Goal: Obtain resource: Download file/media

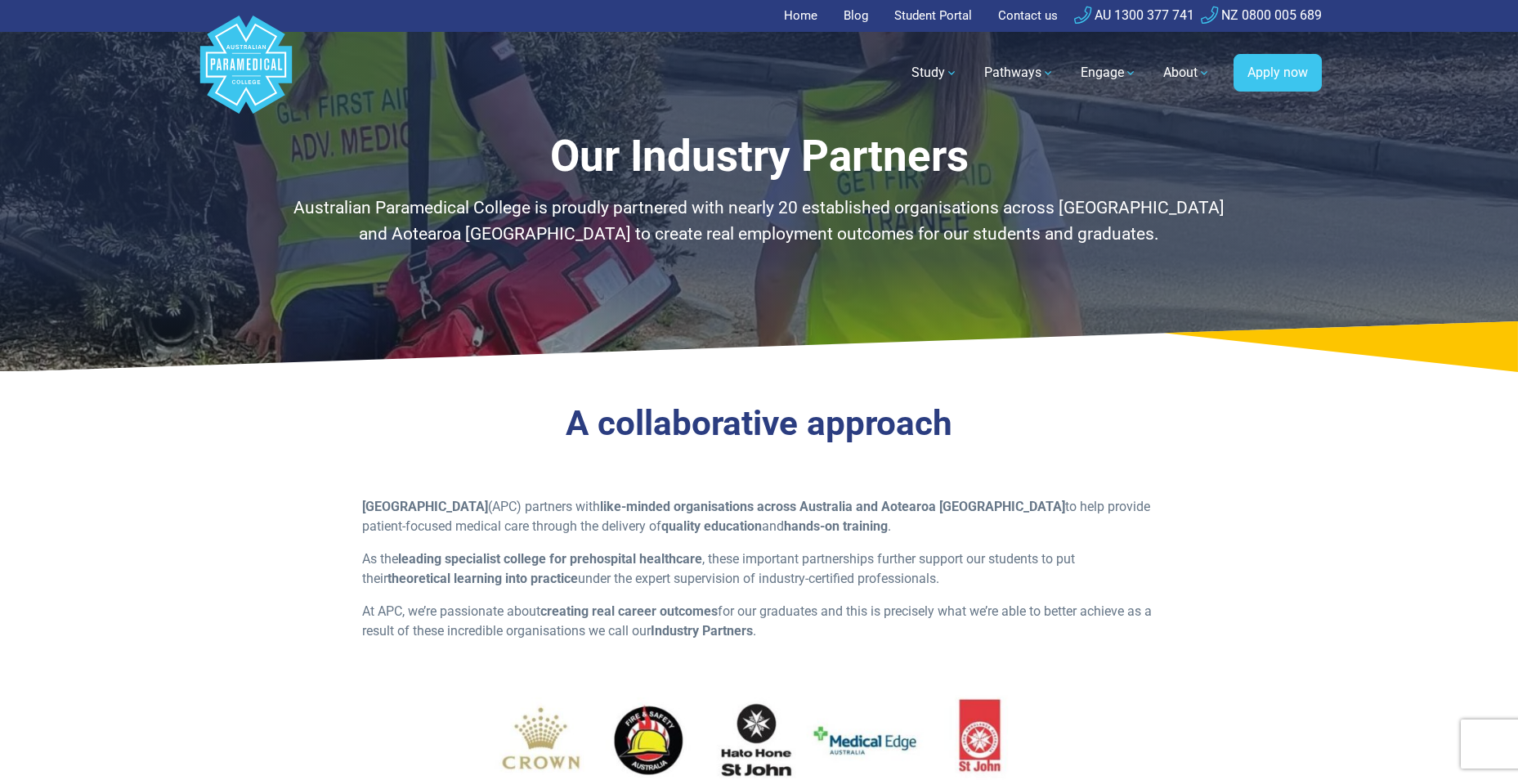
click at [279, 58] on polygon "Australian Paramedical College" at bounding box center [245, 65] width 92 height 98
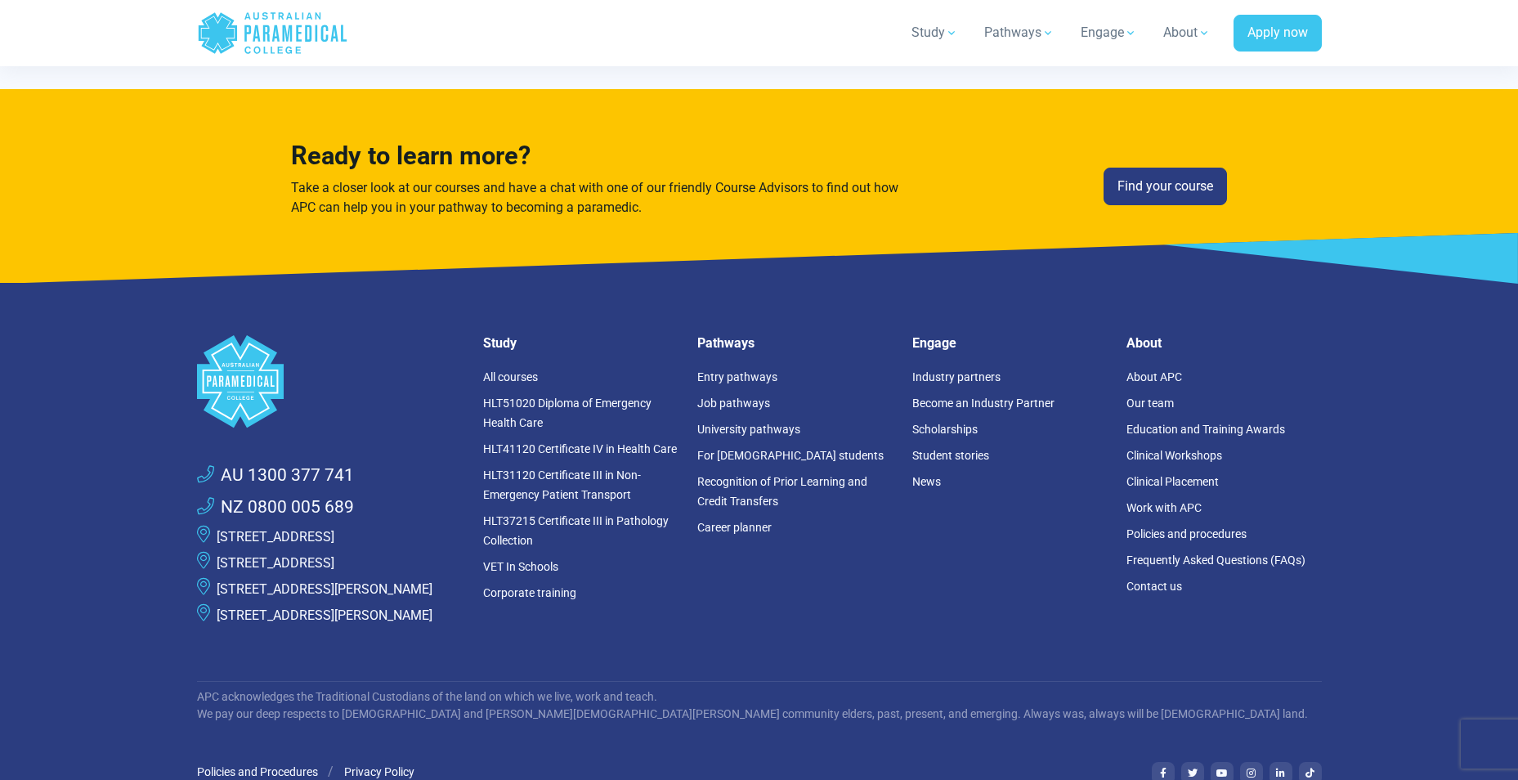
scroll to position [4276, 0]
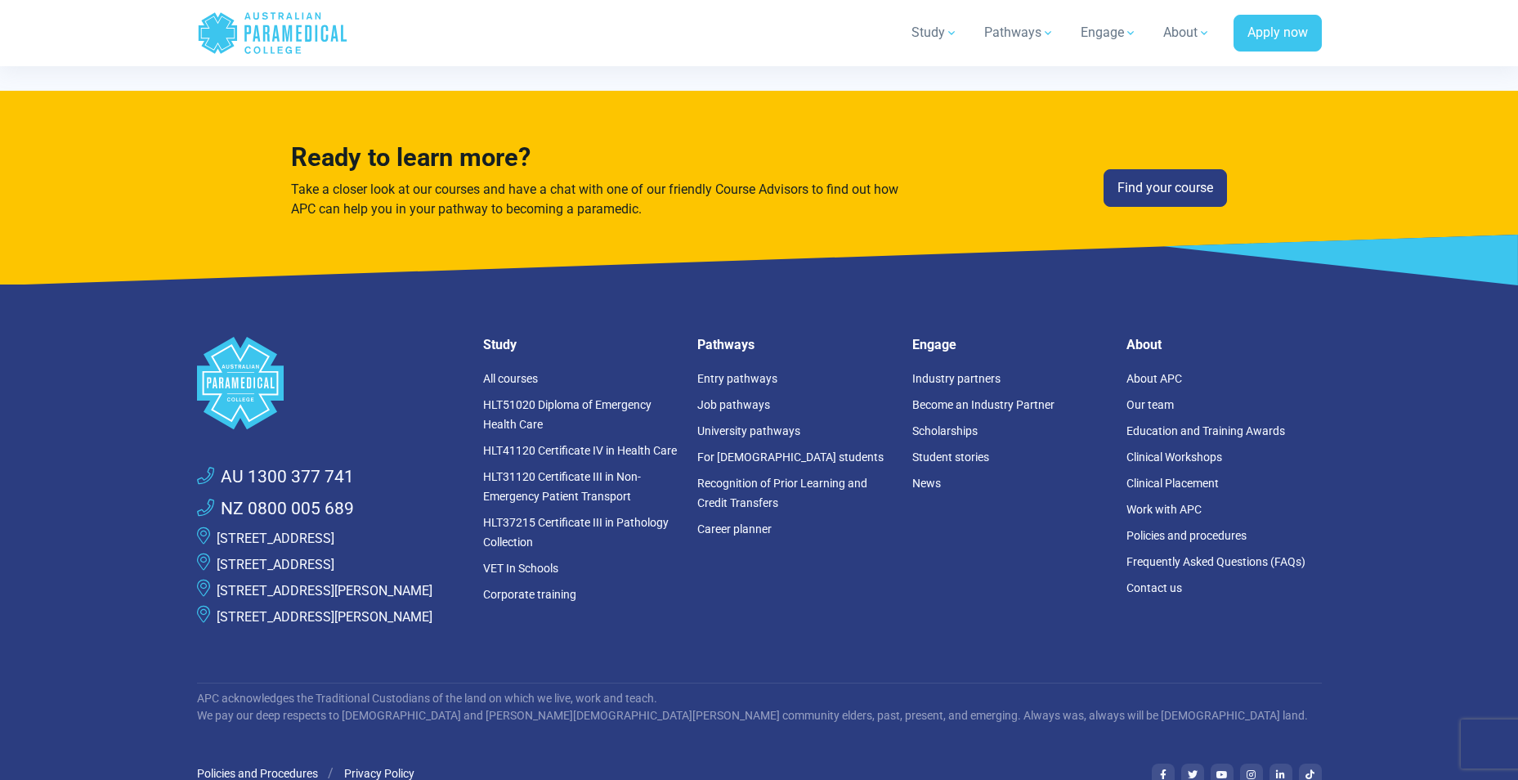
drag, startPoint x: 678, startPoint y: 429, endPoint x: 352, endPoint y: 332, distance: 339.6
click at [345, 325] on div ".logo-block-c1{fill:#3CC5EE;} .logo-block-c2{fill:#FFF;} AU 1300 377 741 NZ 080…" at bounding box center [759, 463] width 1144 height 358
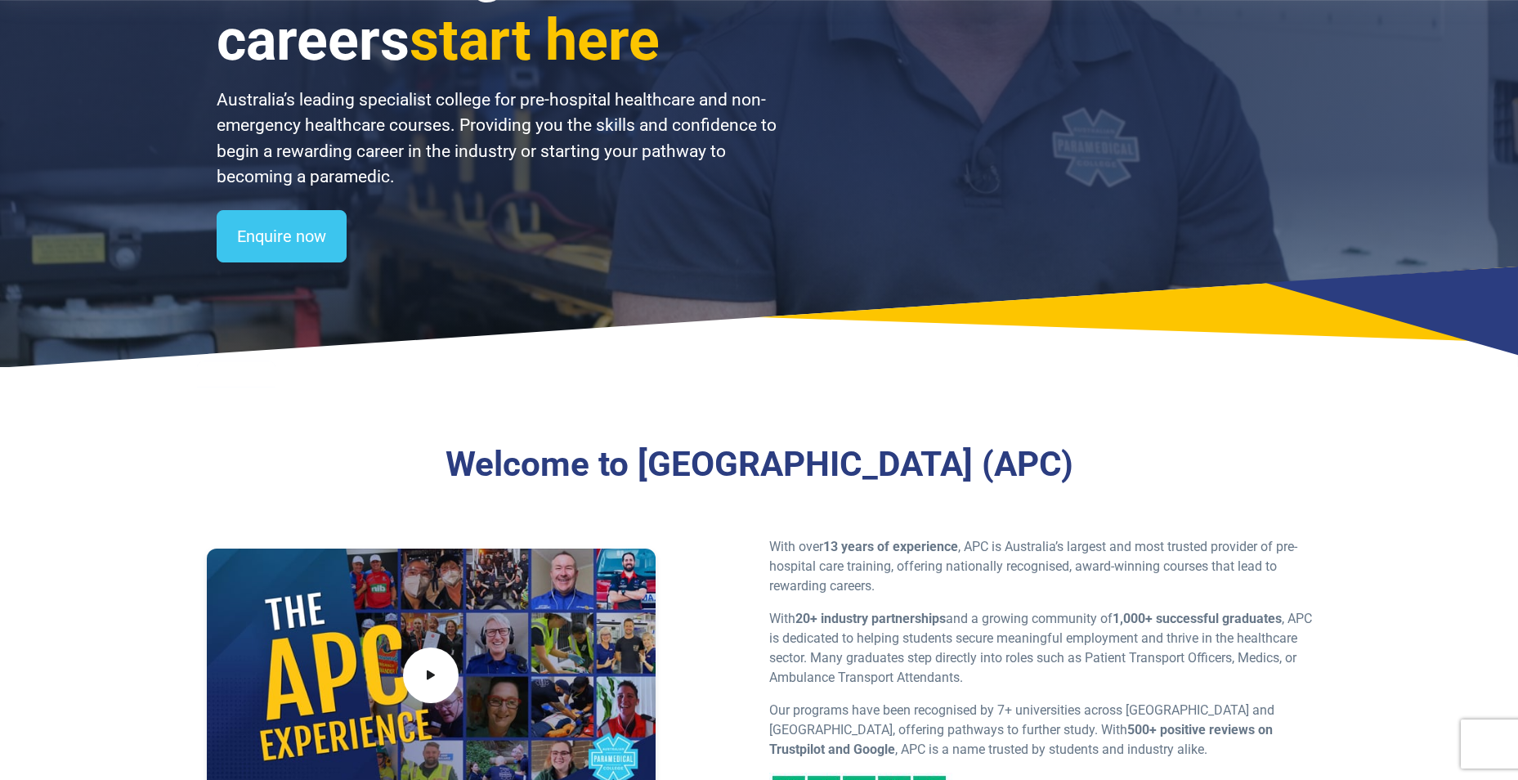
scroll to position [0, 0]
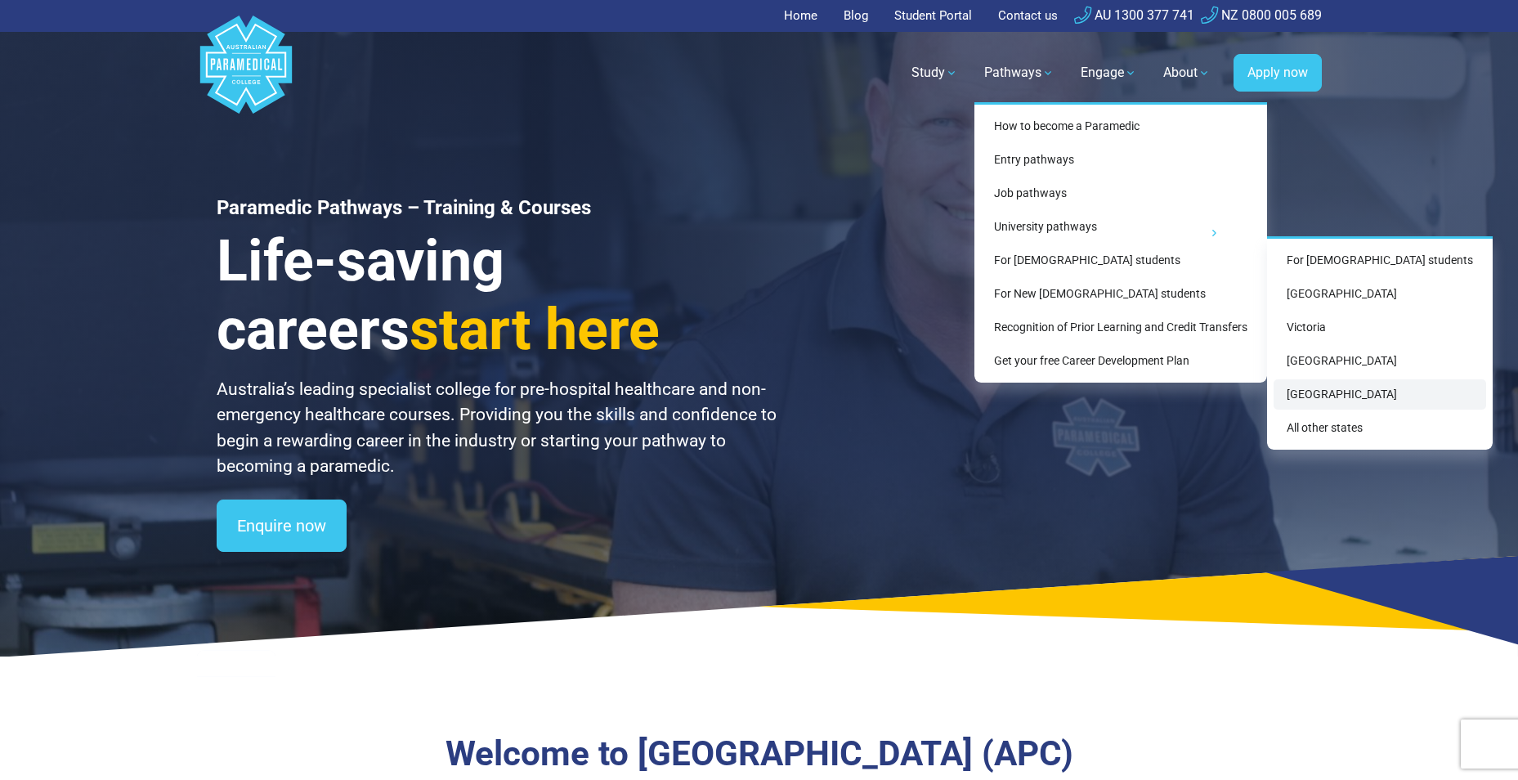
click at [1333, 390] on link "[GEOGRAPHIC_DATA]" at bounding box center [1380, 394] width 213 height 30
click at [1331, 392] on link "[GEOGRAPHIC_DATA]" at bounding box center [1380, 394] width 213 height 30
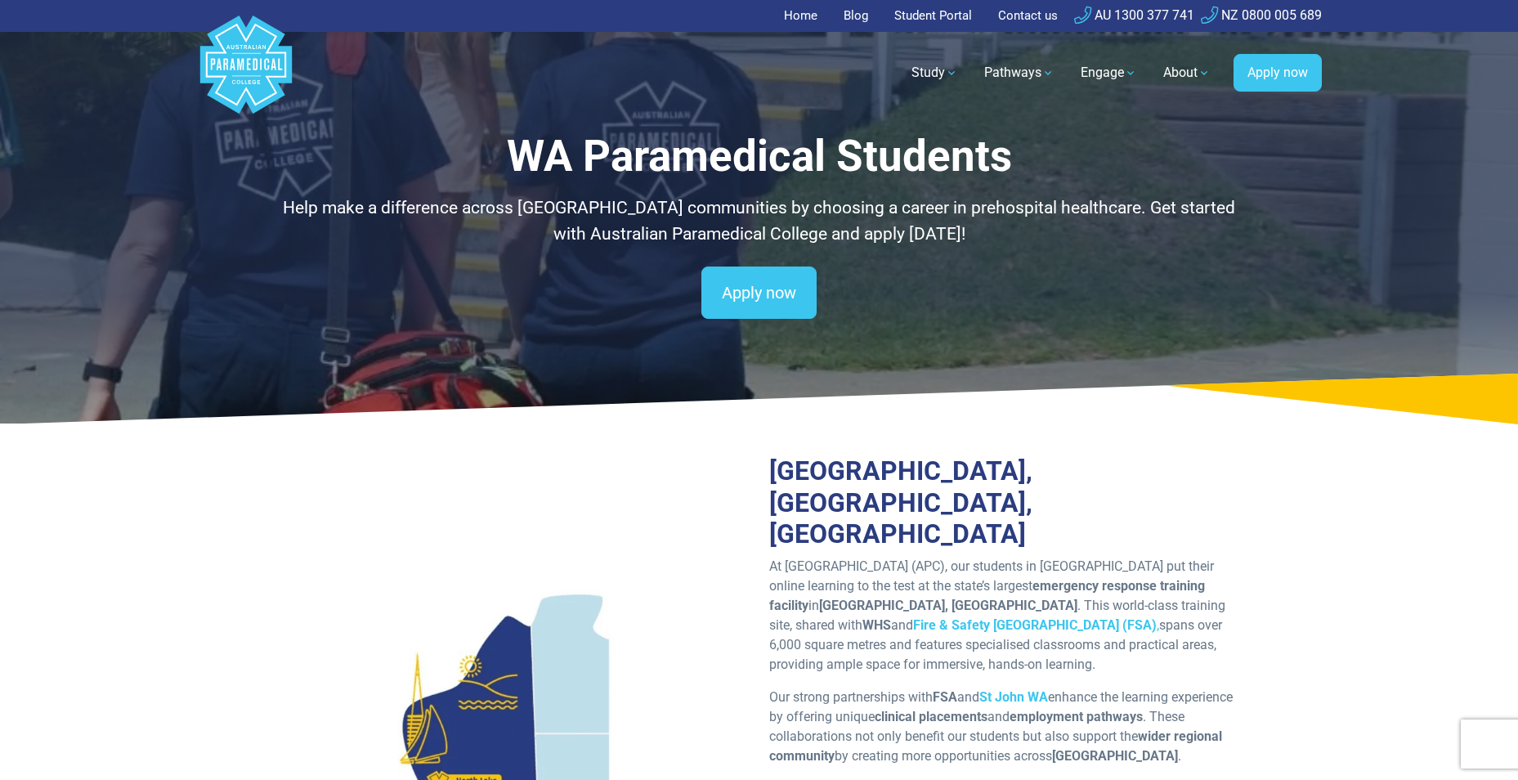
click at [792, 2] on link "Home" at bounding box center [805, 16] width 43 height 32
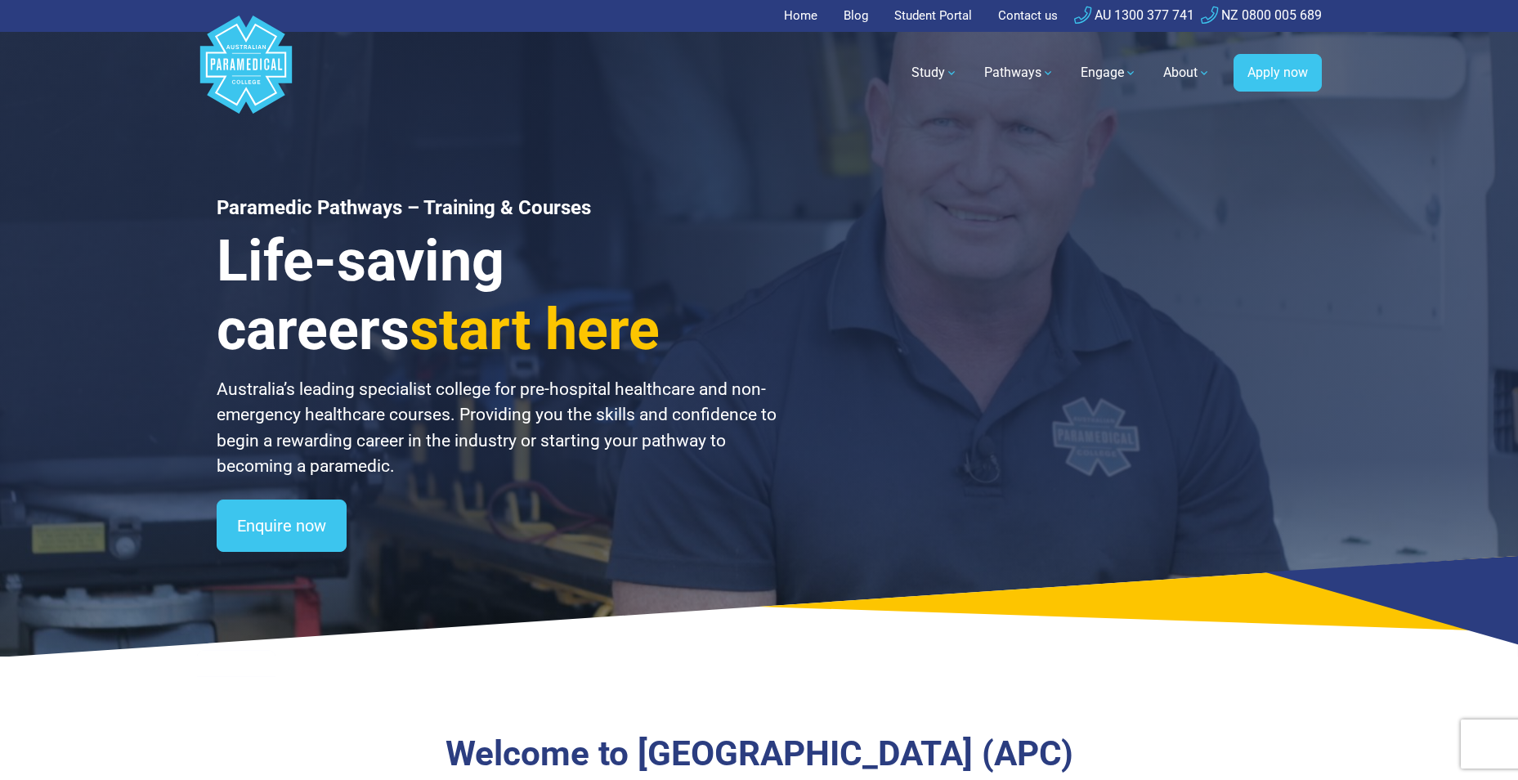
drag, startPoint x: 804, startPoint y: 16, endPoint x: 651, endPoint y: 111, distance: 181.0
click at [647, 110] on nav ".logo-block-c1{fill:#3CC5EE;} .logo-block-c2{fill:#FFF;} .logo-horizontal-c1{fi…" at bounding box center [759, 73] width 1125 height 83
click at [1018, 11] on link "Contact us" at bounding box center [1027, 16] width 79 height 32
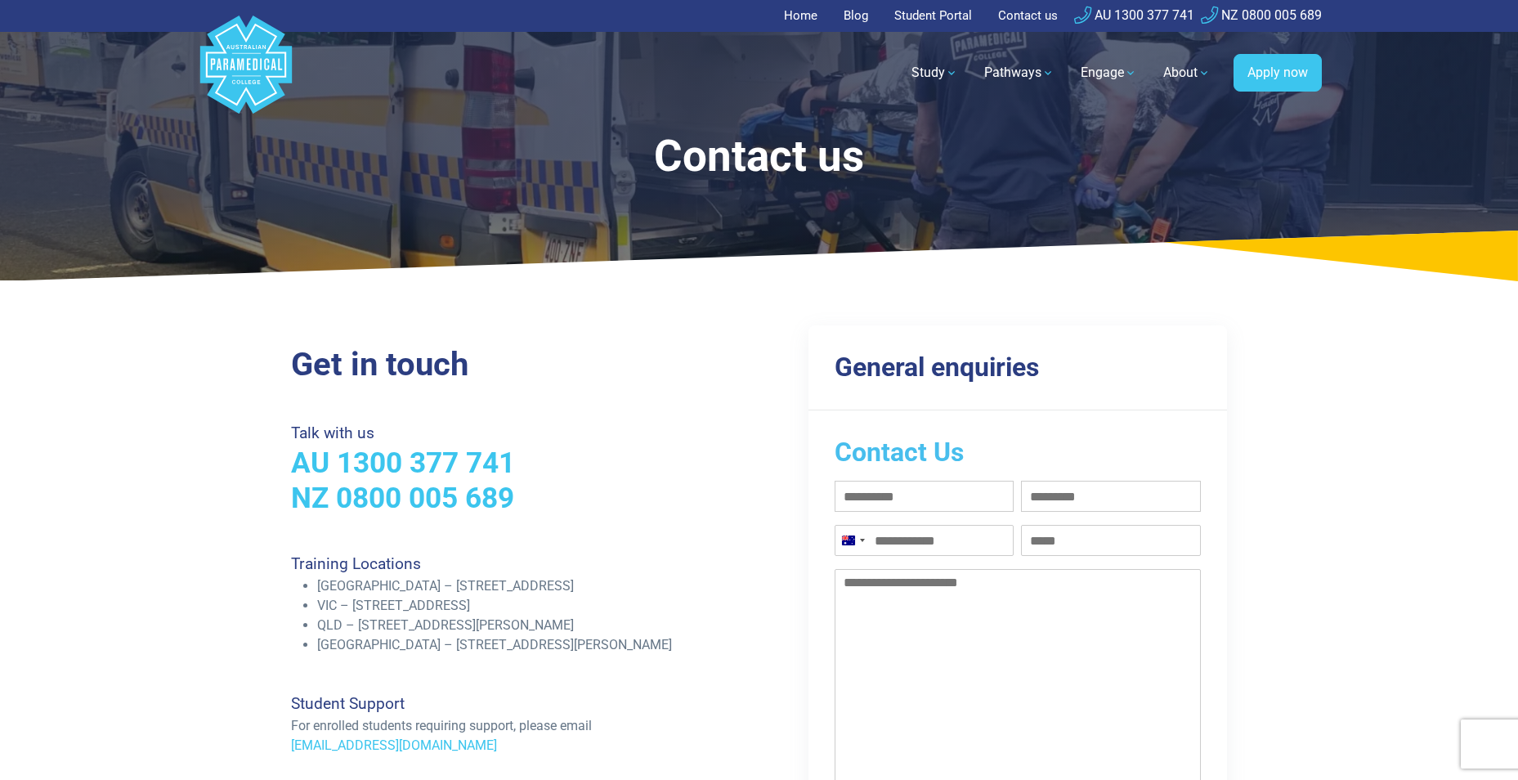
click at [796, 16] on link "Home" at bounding box center [805, 16] width 43 height 32
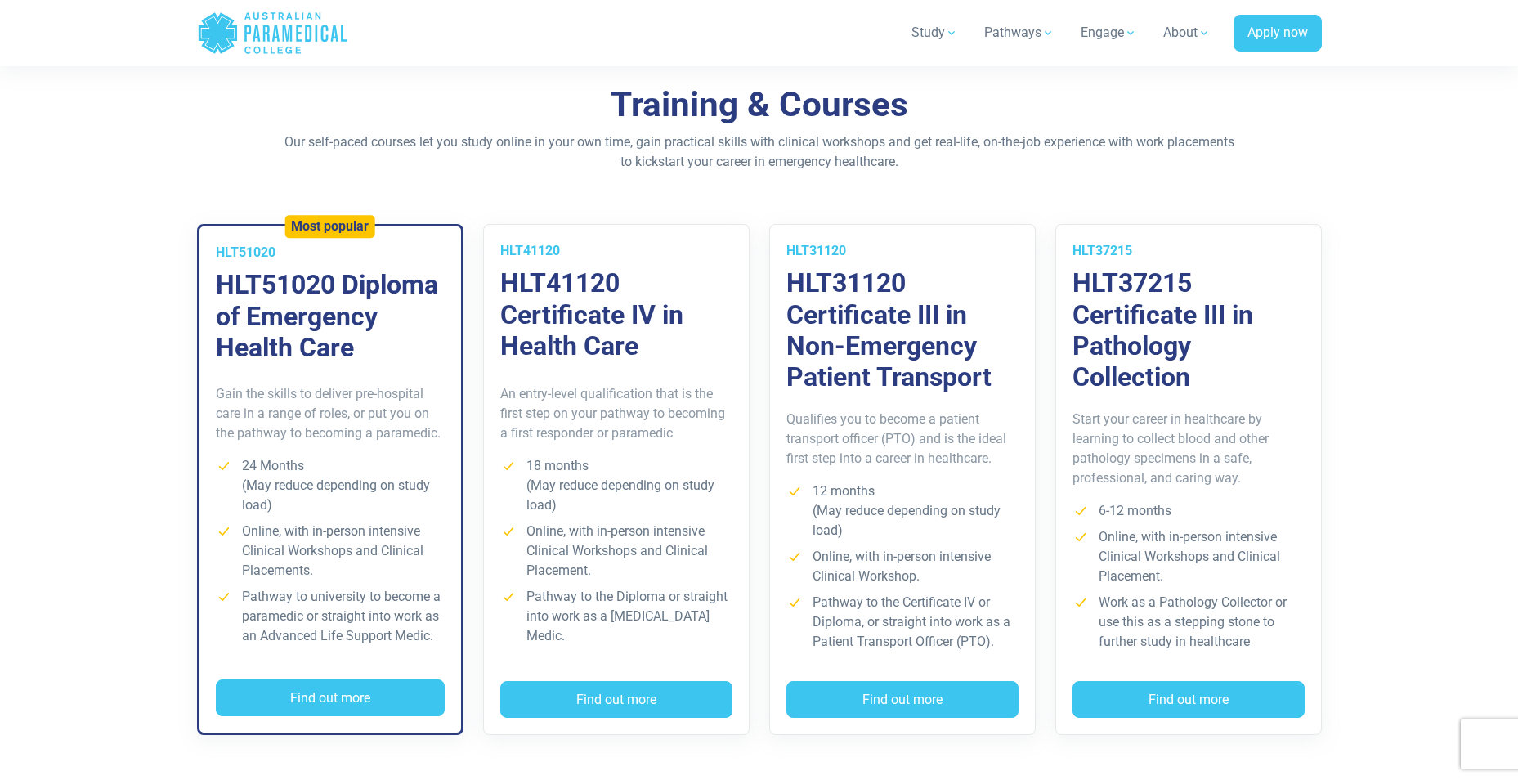
scroll to position [1063, 0]
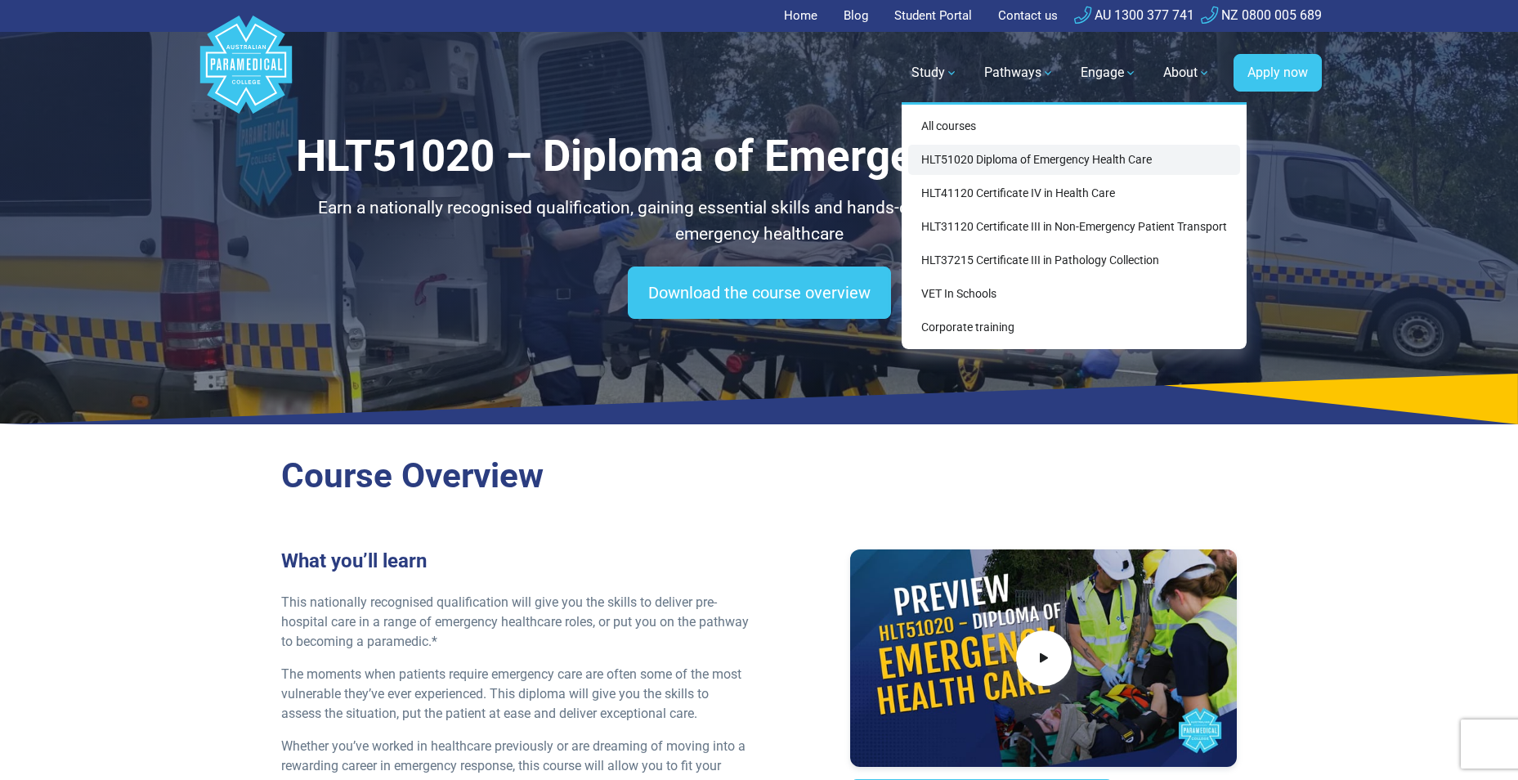
click at [955, 154] on link "HLT51020 Diploma of Emergency Health Care" at bounding box center [1074, 160] width 332 height 30
click at [961, 163] on link "HLT51020 Diploma of Emergency Health Care" at bounding box center [1074, 160] width 332 height 30
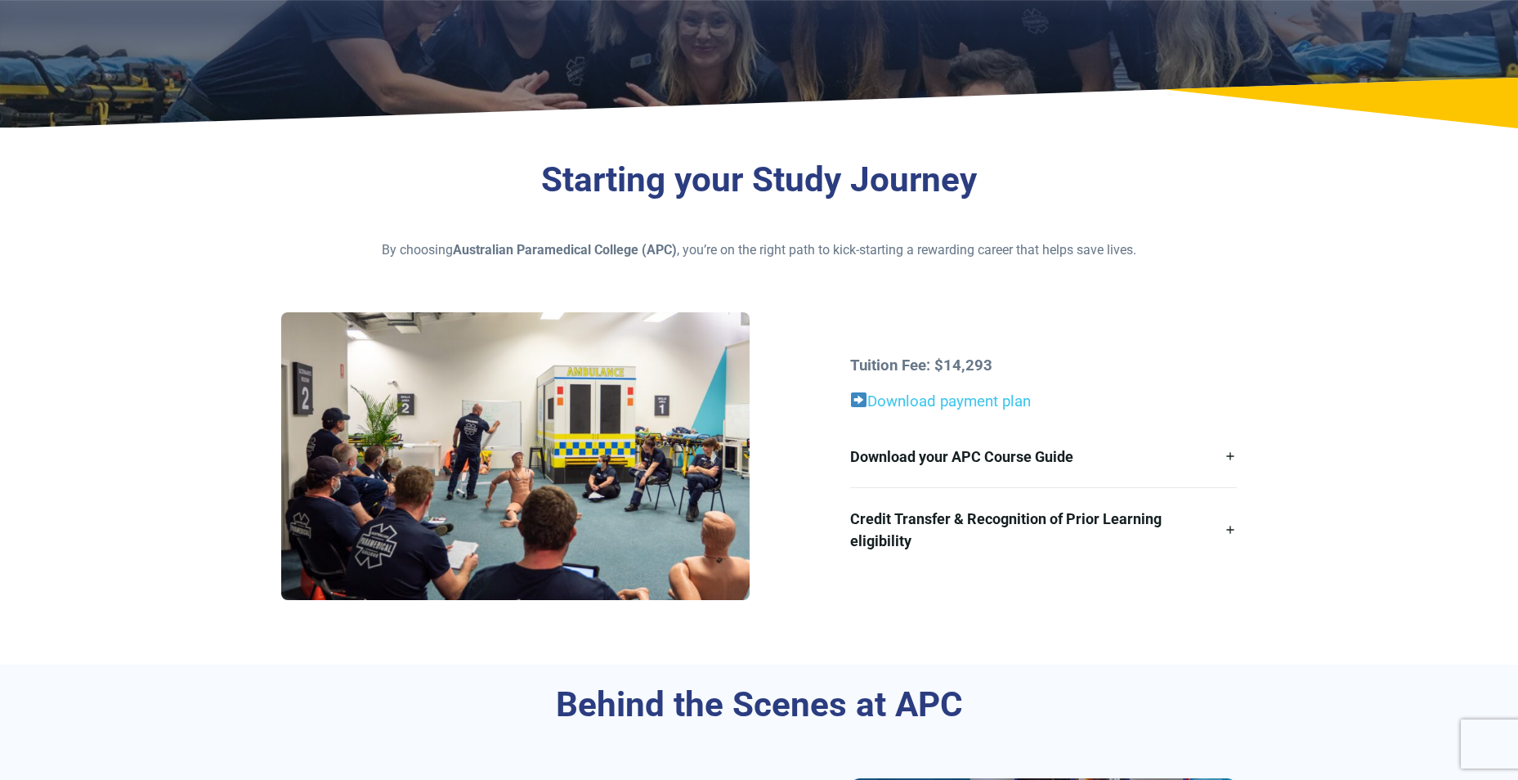
scroll to position [245, 0]
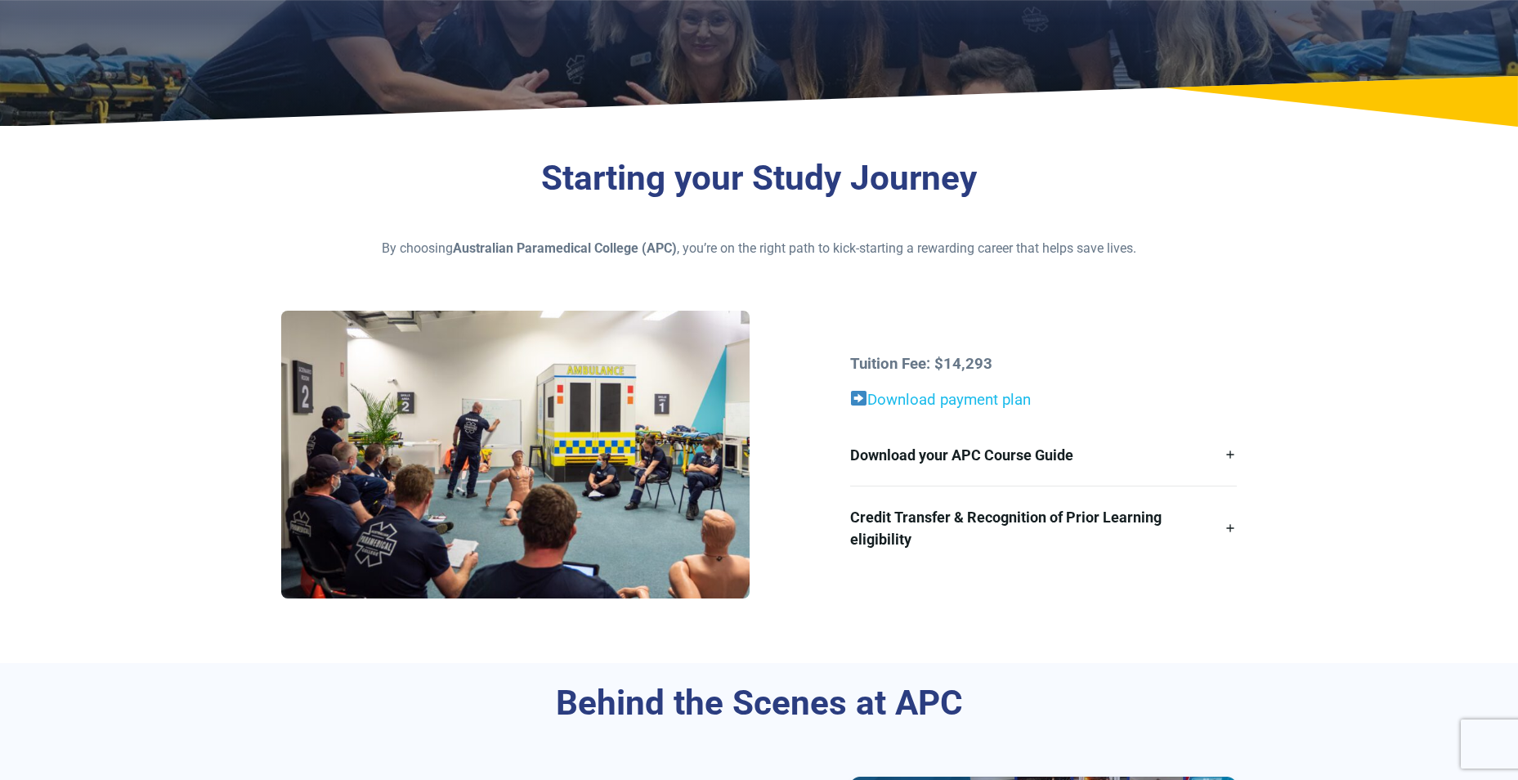
click at [922, 395] on link "Download payment plan" at bounding box center [948, 400] width 163 height 18
